Goal: Obtain resource: Obtain resource

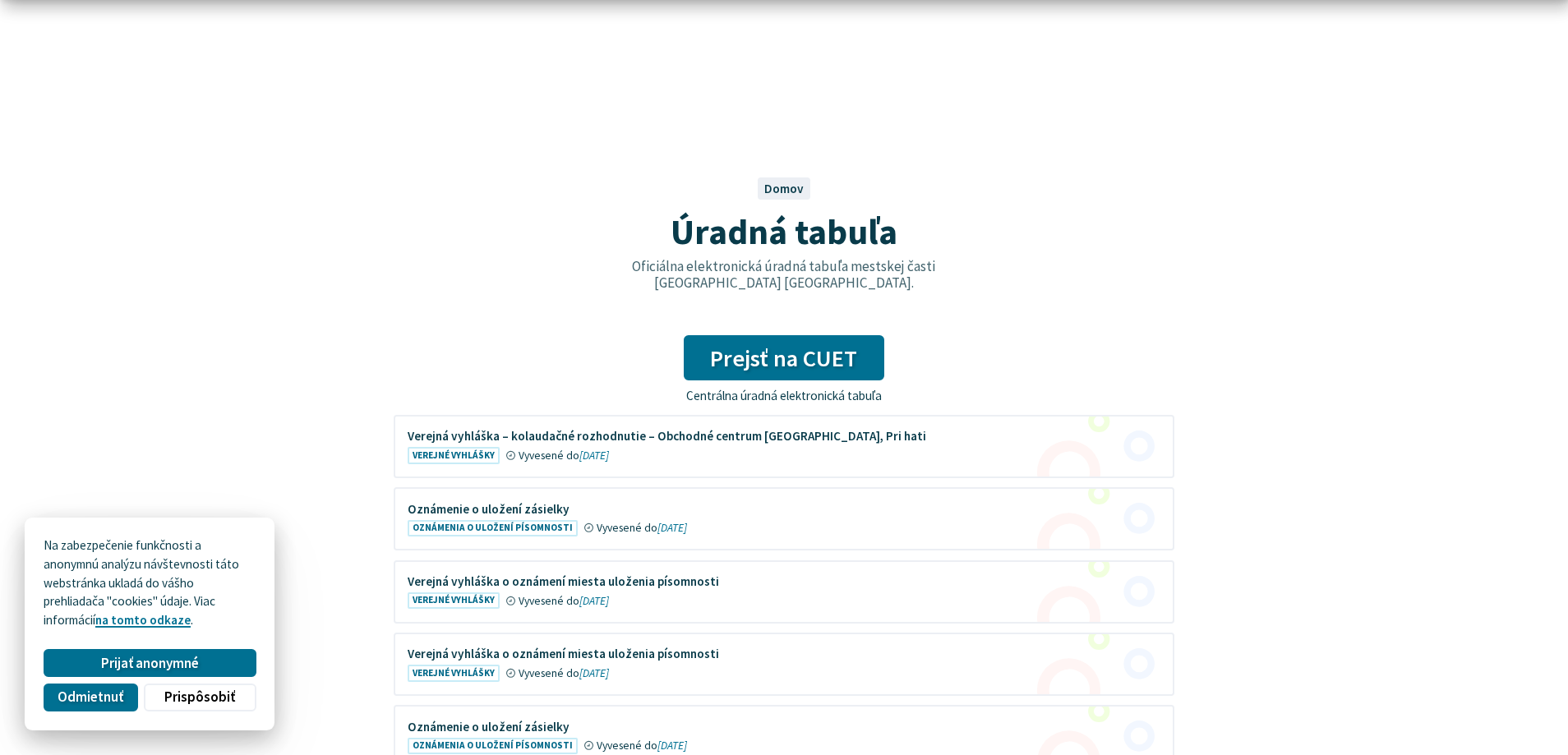
scroll to position [335, 0]
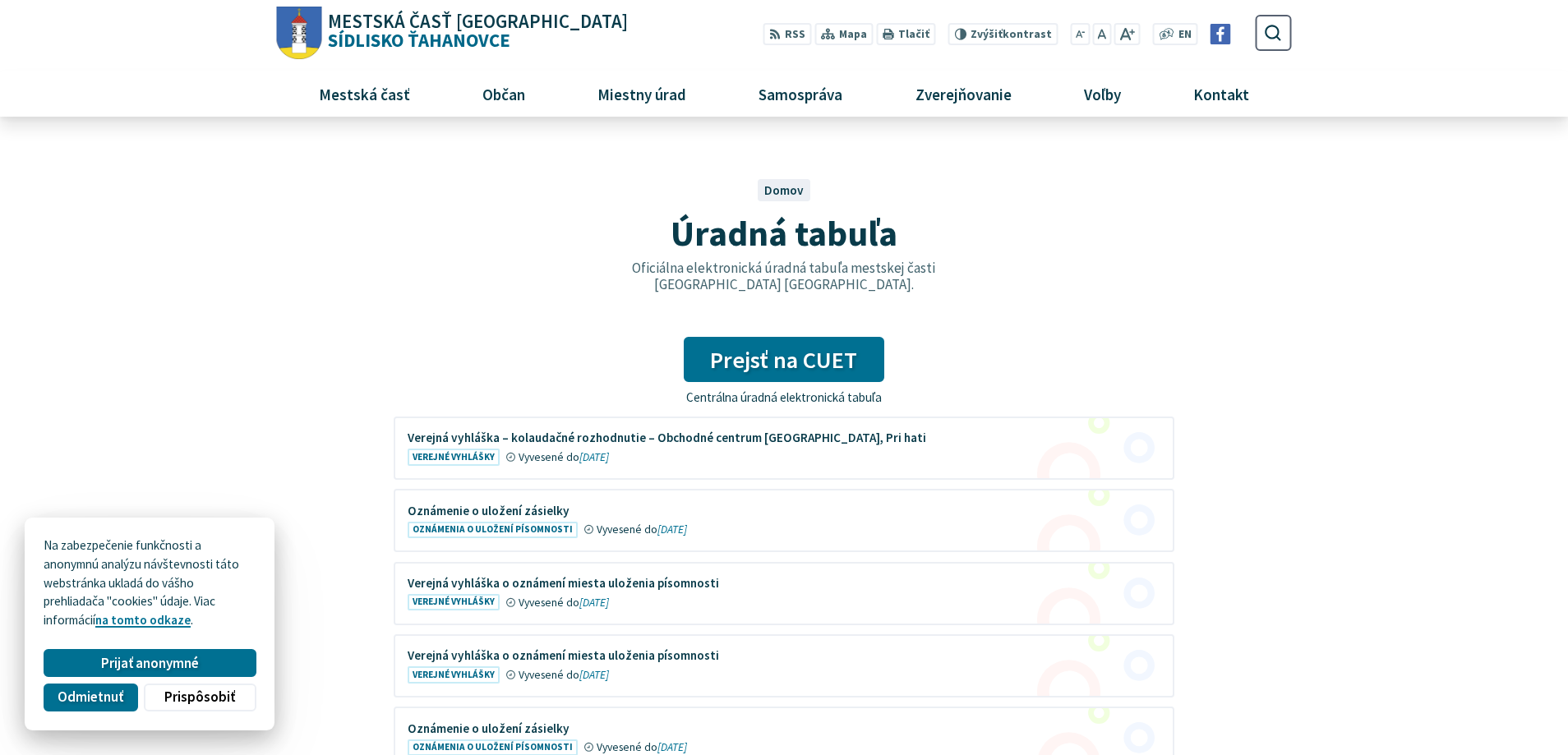
click at [620, 442] on figure at bounding box center [784, 448] width 777 height 60
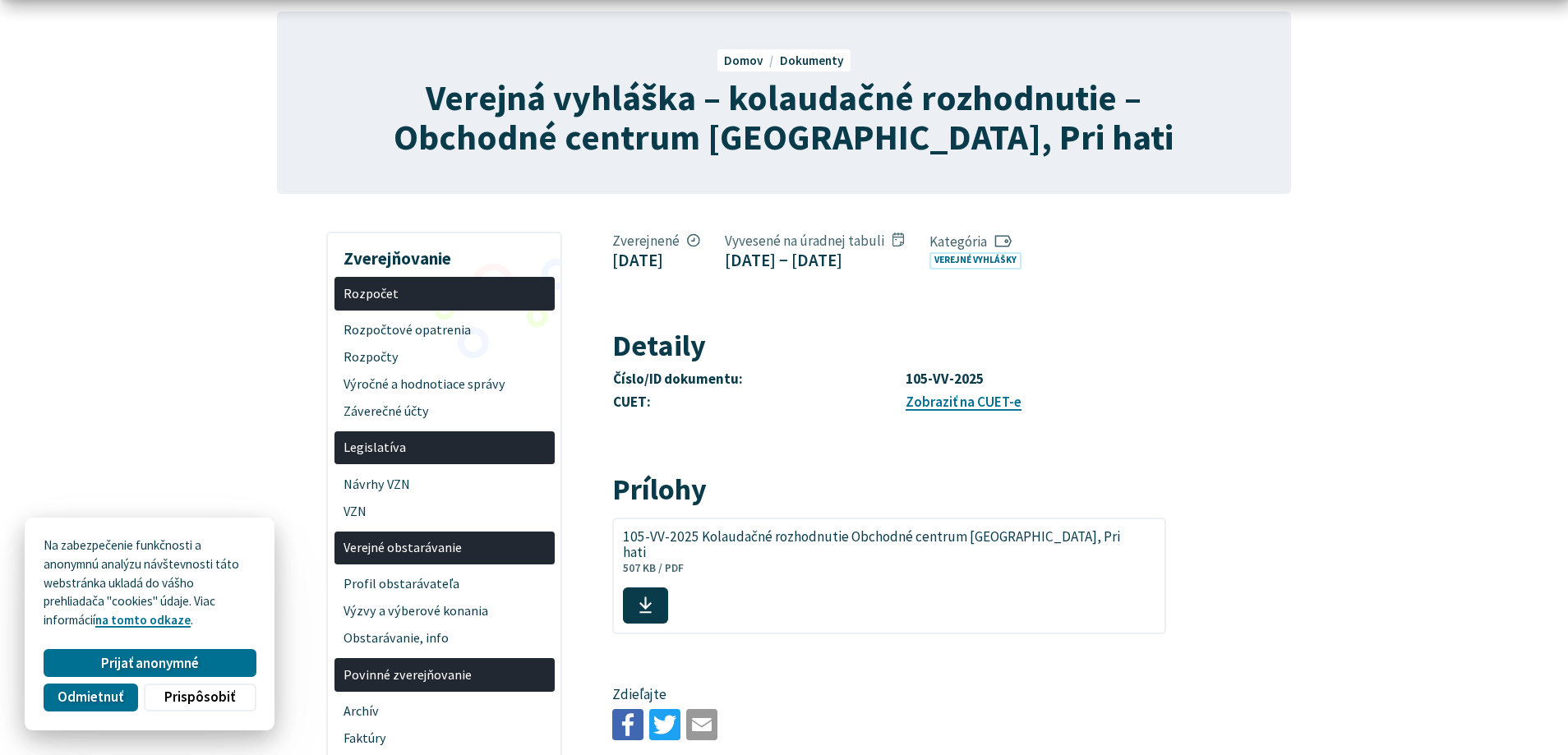
scroll to position [168, 0]
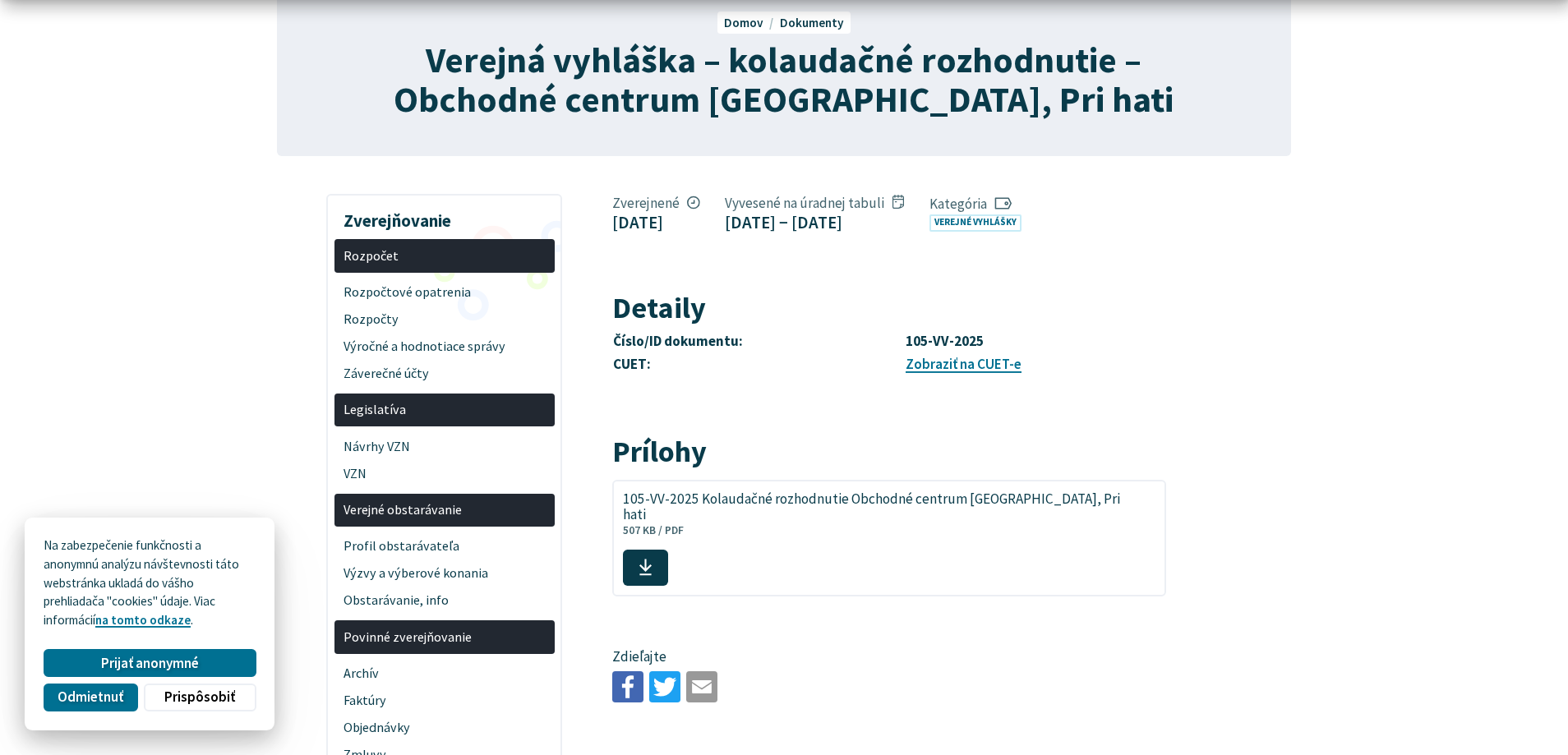
click at [853, 523] on span "105-VV-2025 Kolaudačné rozhodnutie Obchodné centrum [GEOGRAPHIC_DATA], Pri hati" at bounding box center [879, 506] width 514 height 31
click at [651, 559] on use at bounding box center [645, 568] width 12 height 17
click at [668, 561] on span at bounding box center [645, 567] width 45 height 37
click at [716, 523] on span "105-VV-2025 Kolaudačné rozhodnutie Obchodné centrum [GEOGRAPHIC_DATA], Pri hati" at bounding box center [879, 506] width 514 height 31
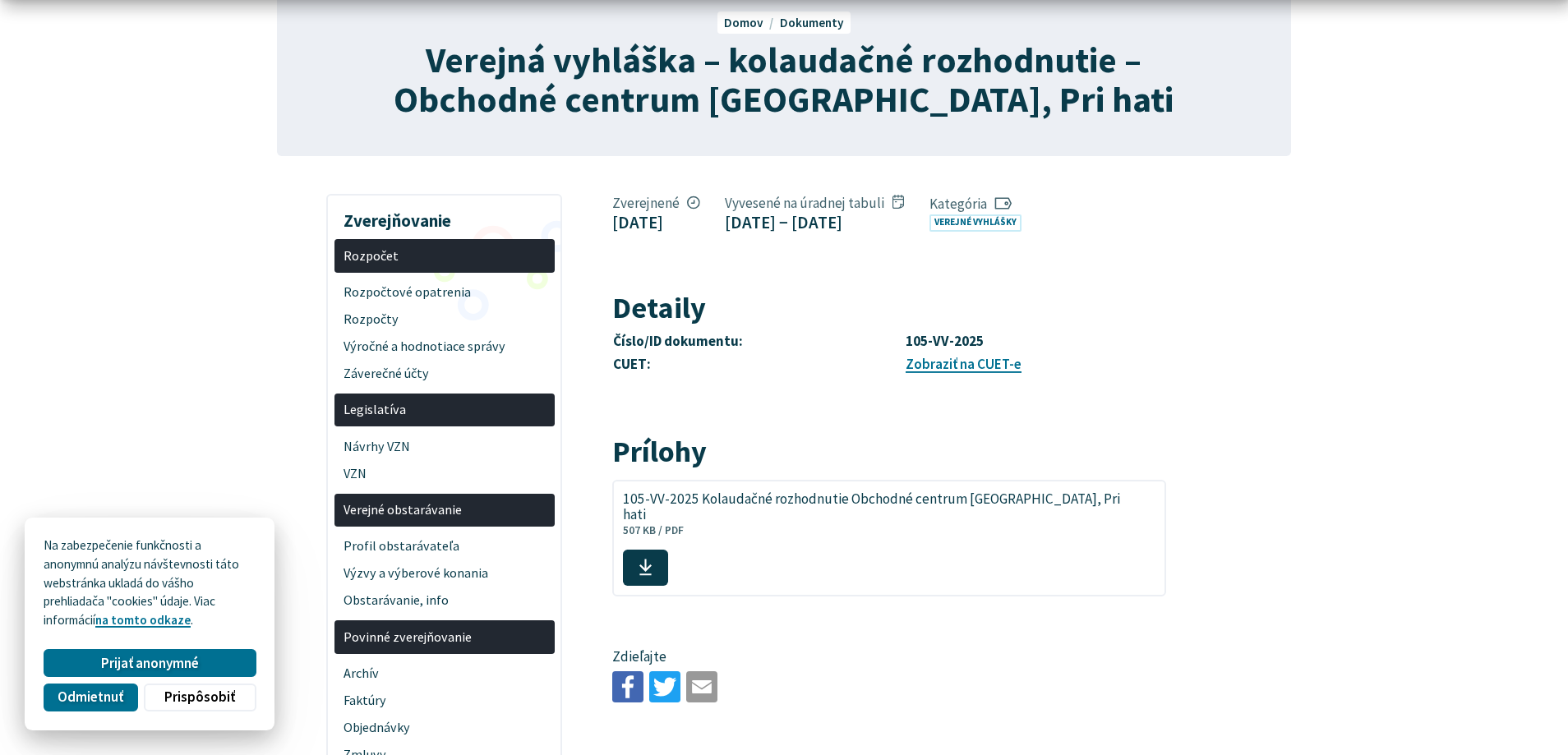
click at [652, 557] on icon at bounding box center [645, 567] width 14 height 19
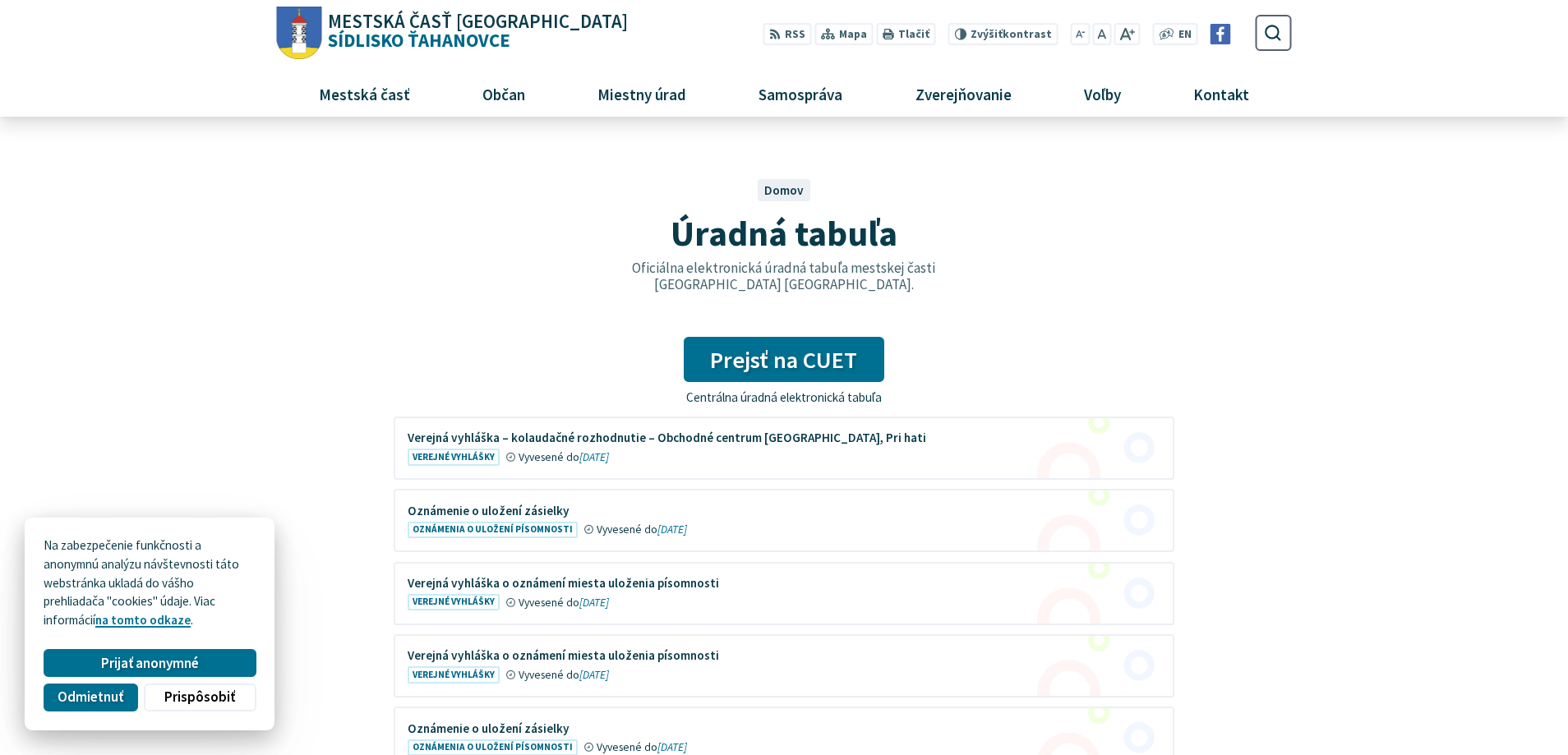
click at [484, 437] on figure at bounding box center [784, 448] width 777 height 60
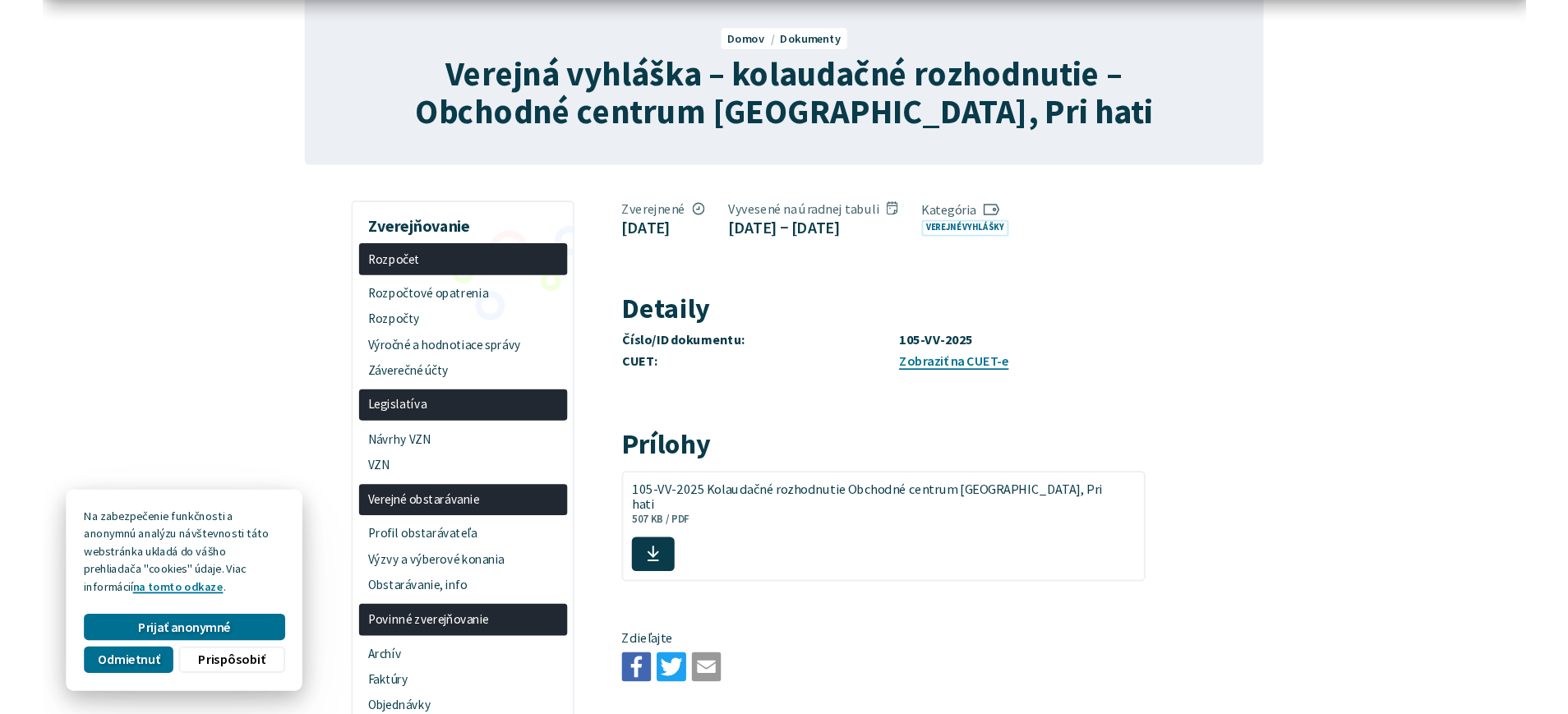
scroll to position [168, 0]
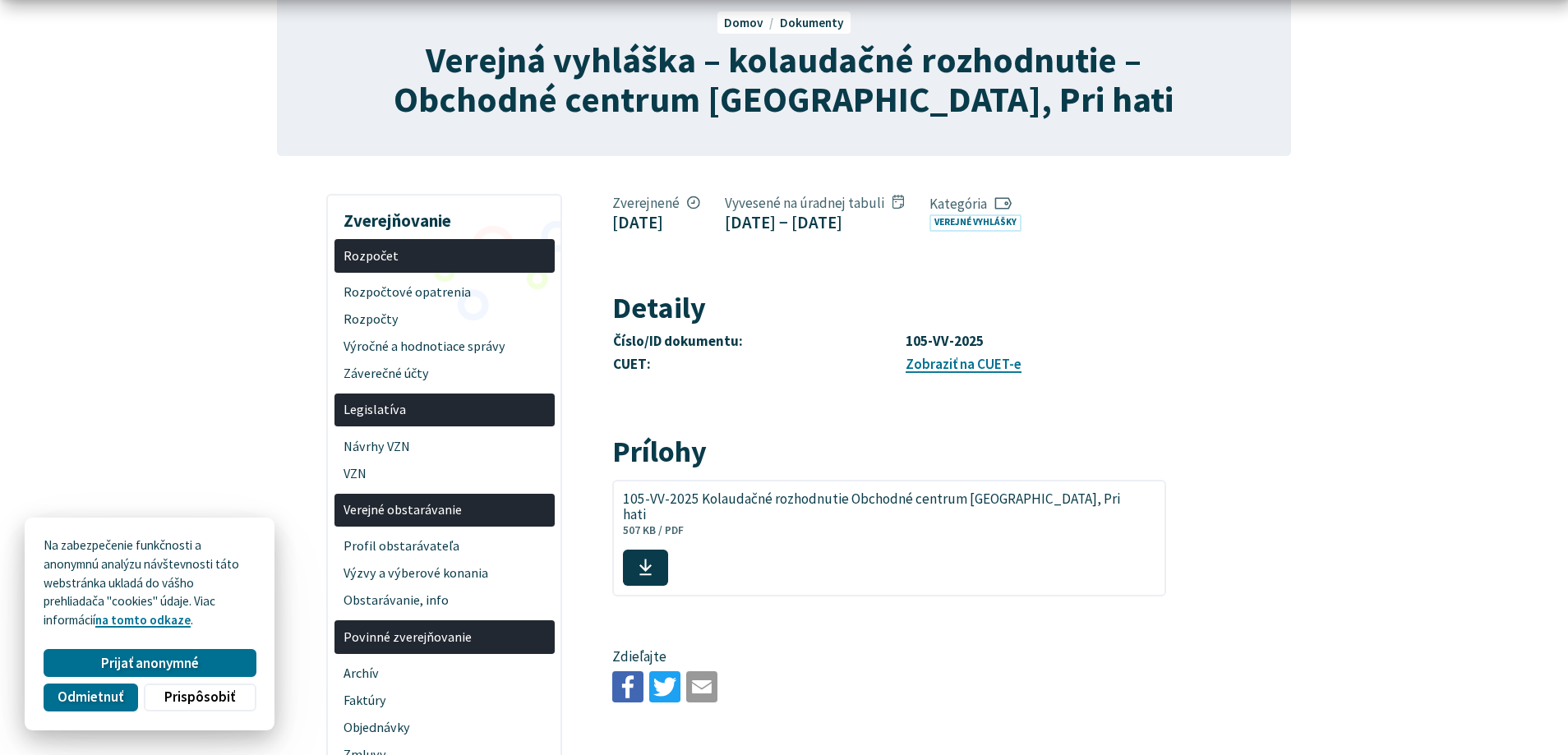
click at [947, 373] on link "Zobraziť na CUET-e" at bounding box center [963, 363] width 116 height 18
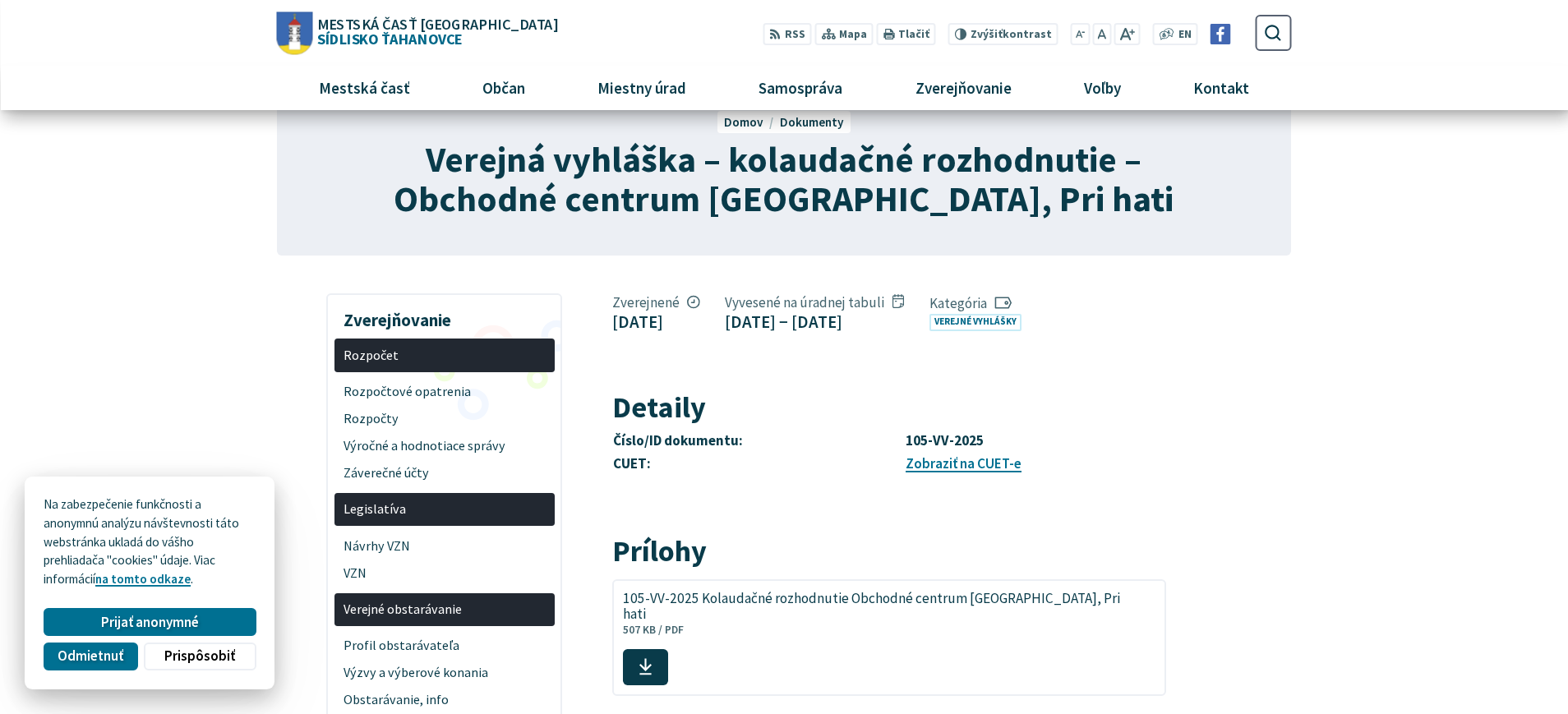
scroll to position [0, 0]
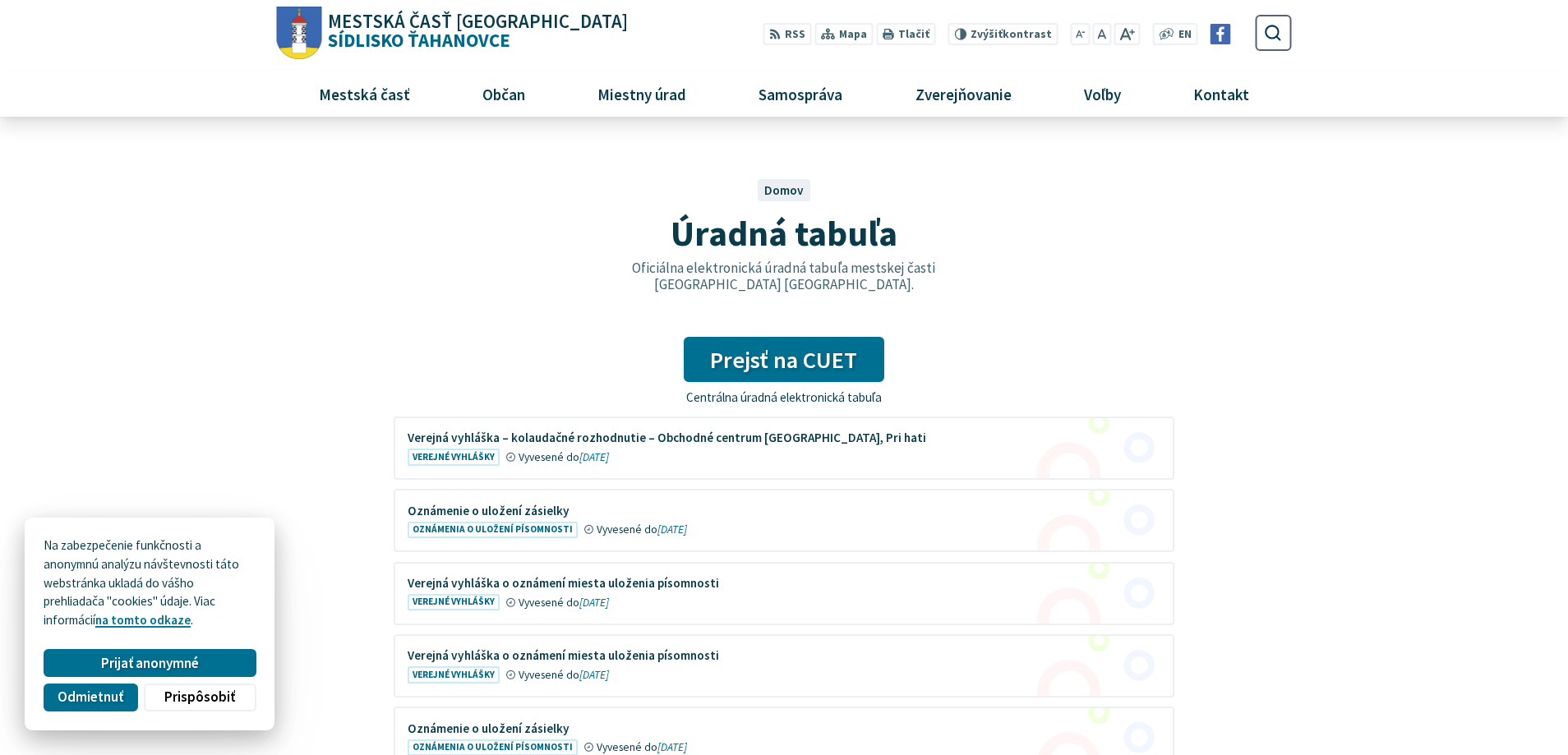
click at [503, 444] on figure at bounding box center [784, 448] width 777 height 60
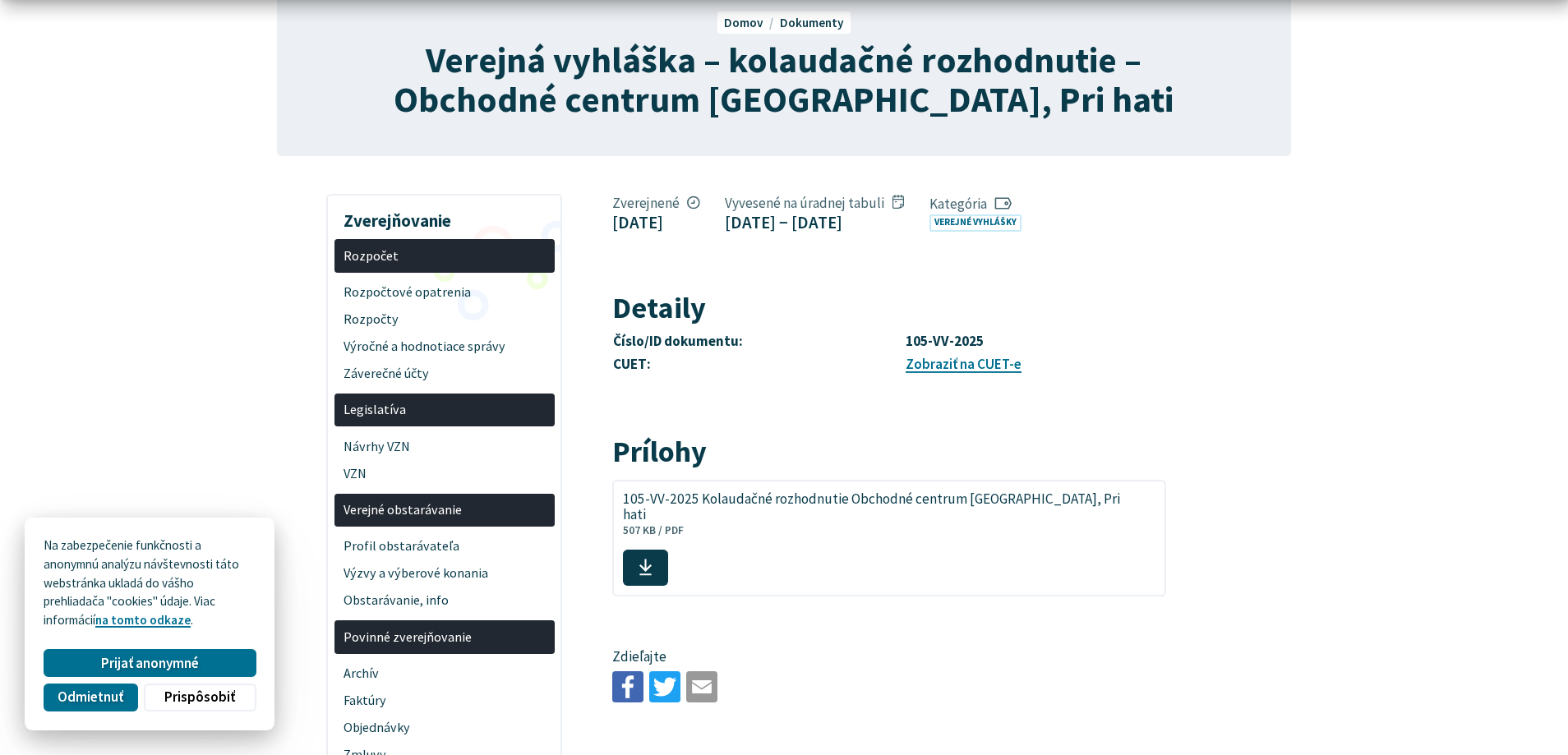
scroll to position [251, 0]
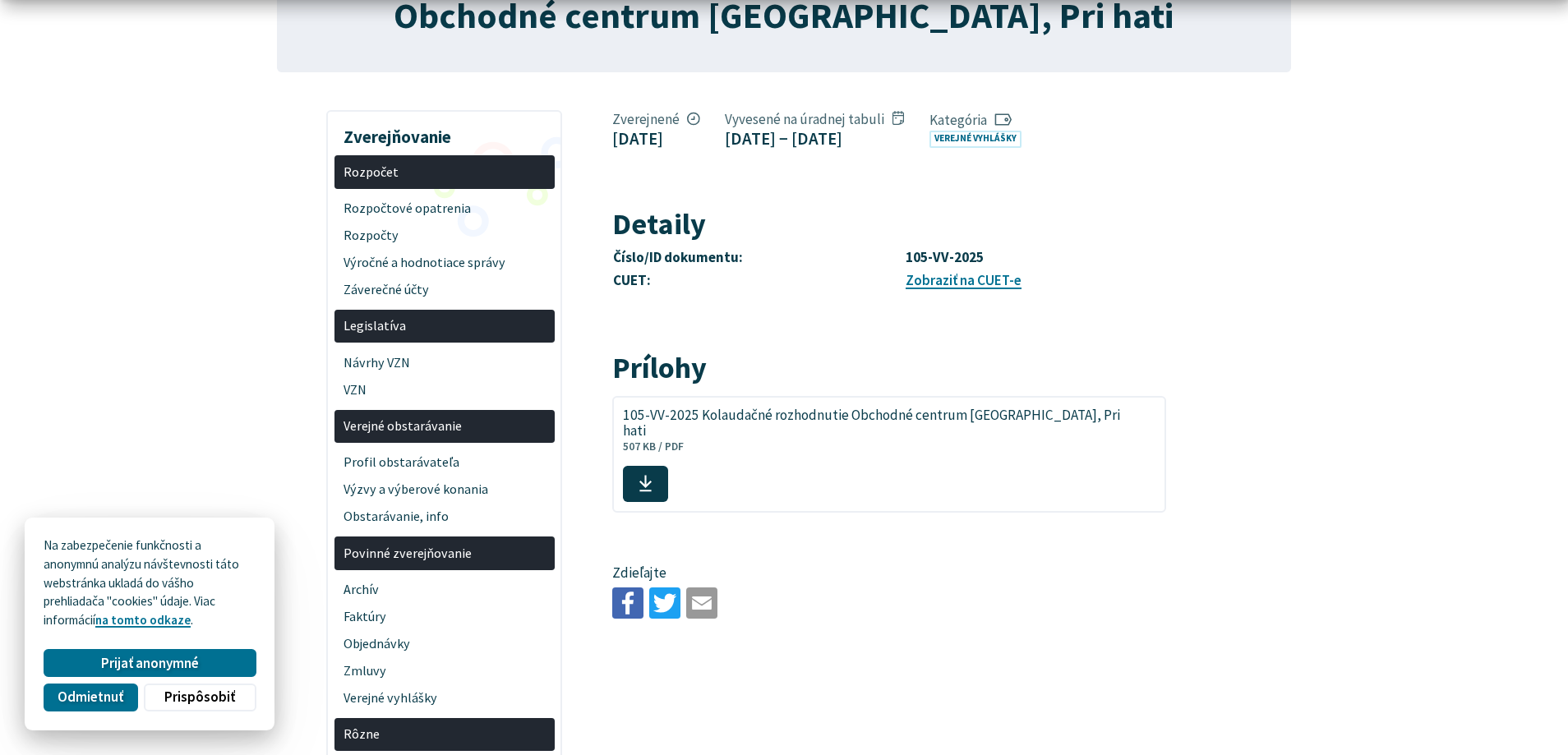
click at [867, 438] on span "105-VV-2025 Kolaudačné rozhodnutie Obchodné centrum [GEOGRAPHIC_DATA], Pri hati" at bounding box center [879, 422] width 514 height 31
drag, startPoint x: 1415, startPoint y: 283, endPoint x: 1417, endPoint y: 271, distance: 12.2
click at [652, 476] on icon at bounding box center [645, 483] width 14 height 19
